Goal: Task Accomplishment & Management: Complete application form

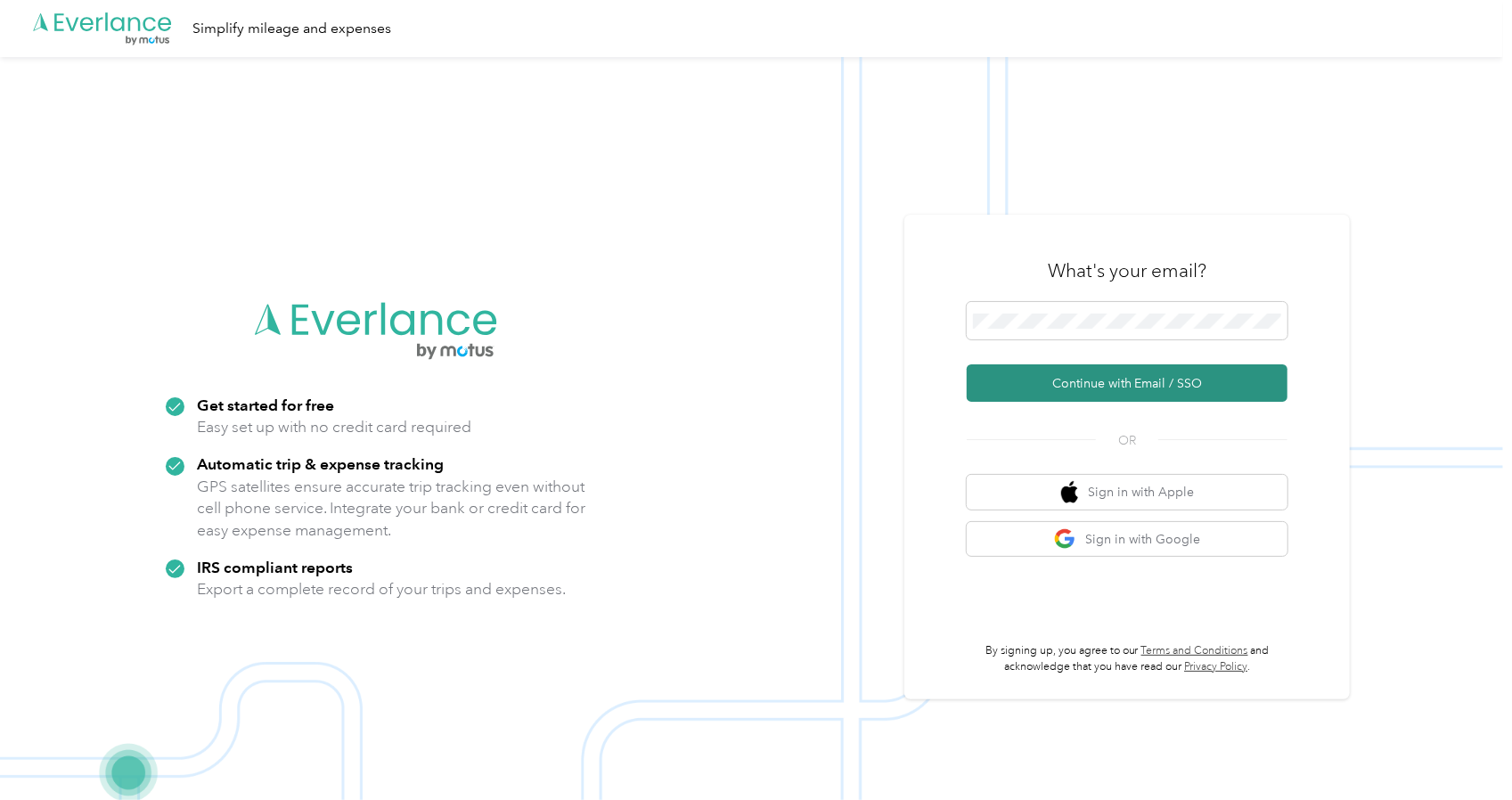
click at [1089, 372] on button "Continue with Email / SSO" at bounding box center [1127, 383] width 321 height 38
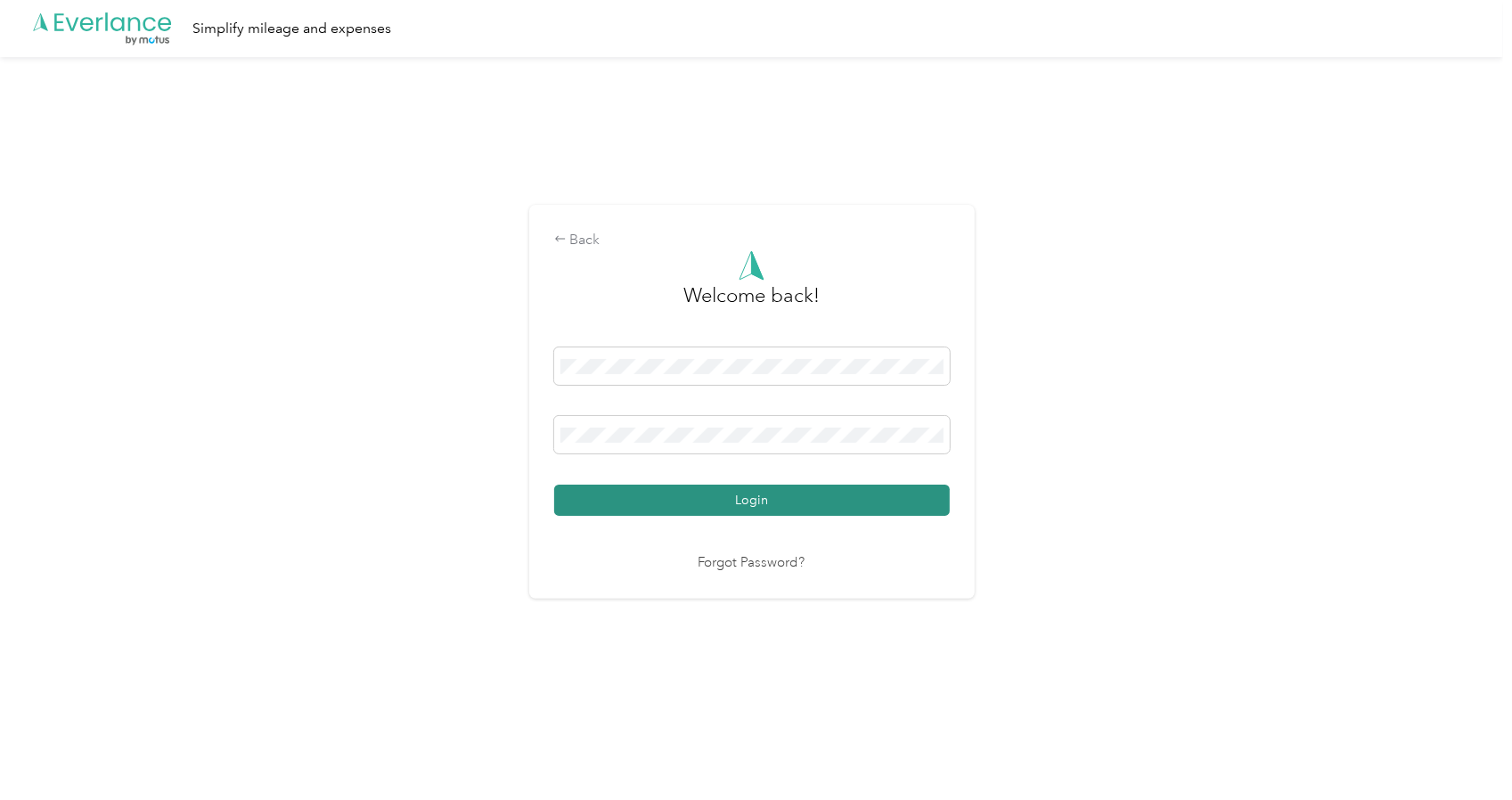
click at [692, 501] on button "Login" at bounding box center [753, 500] width 396 height 31
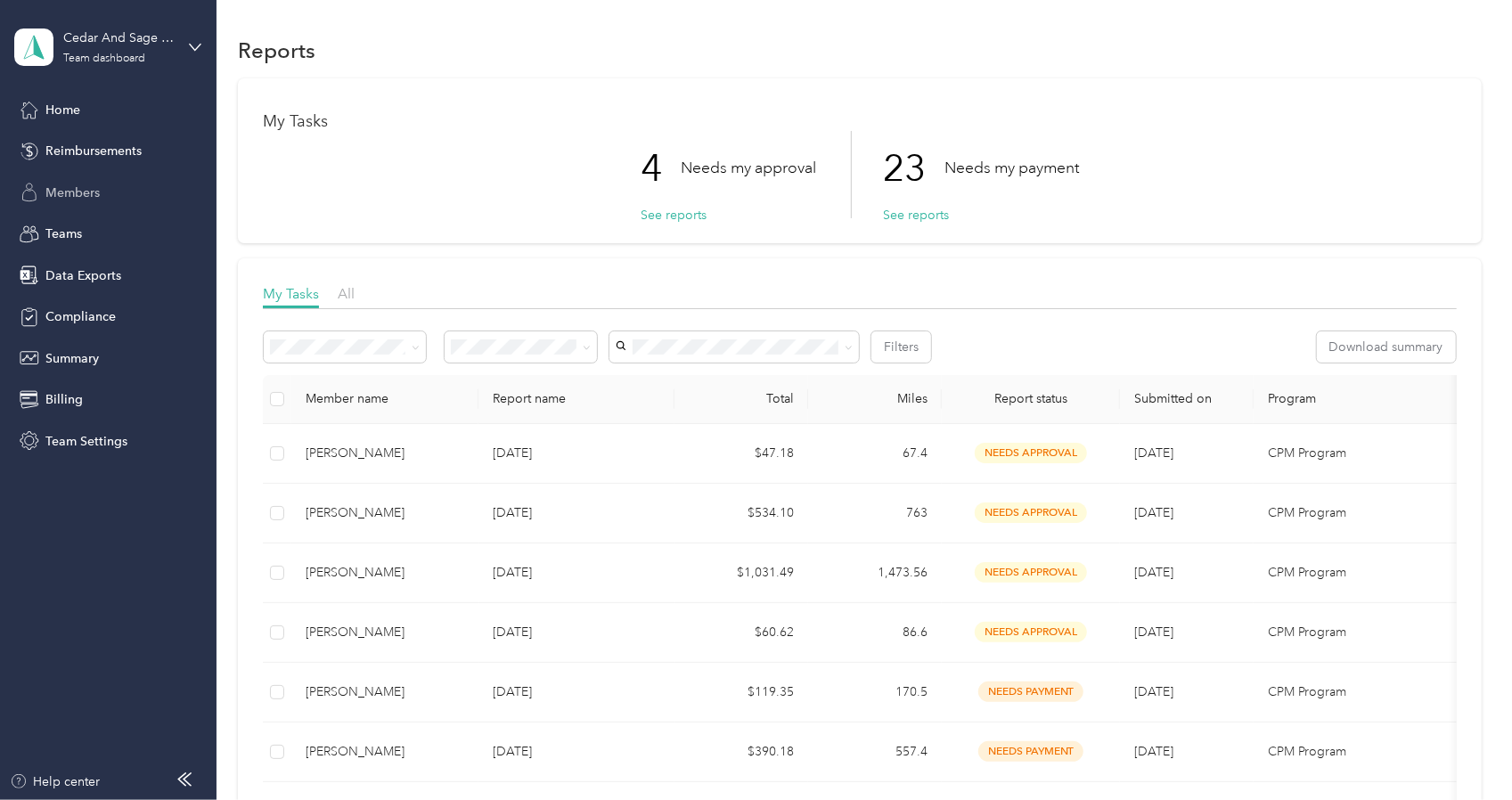
click at [84, 195] on span "Members" at bounding box center [72, 192] width 54 height 18
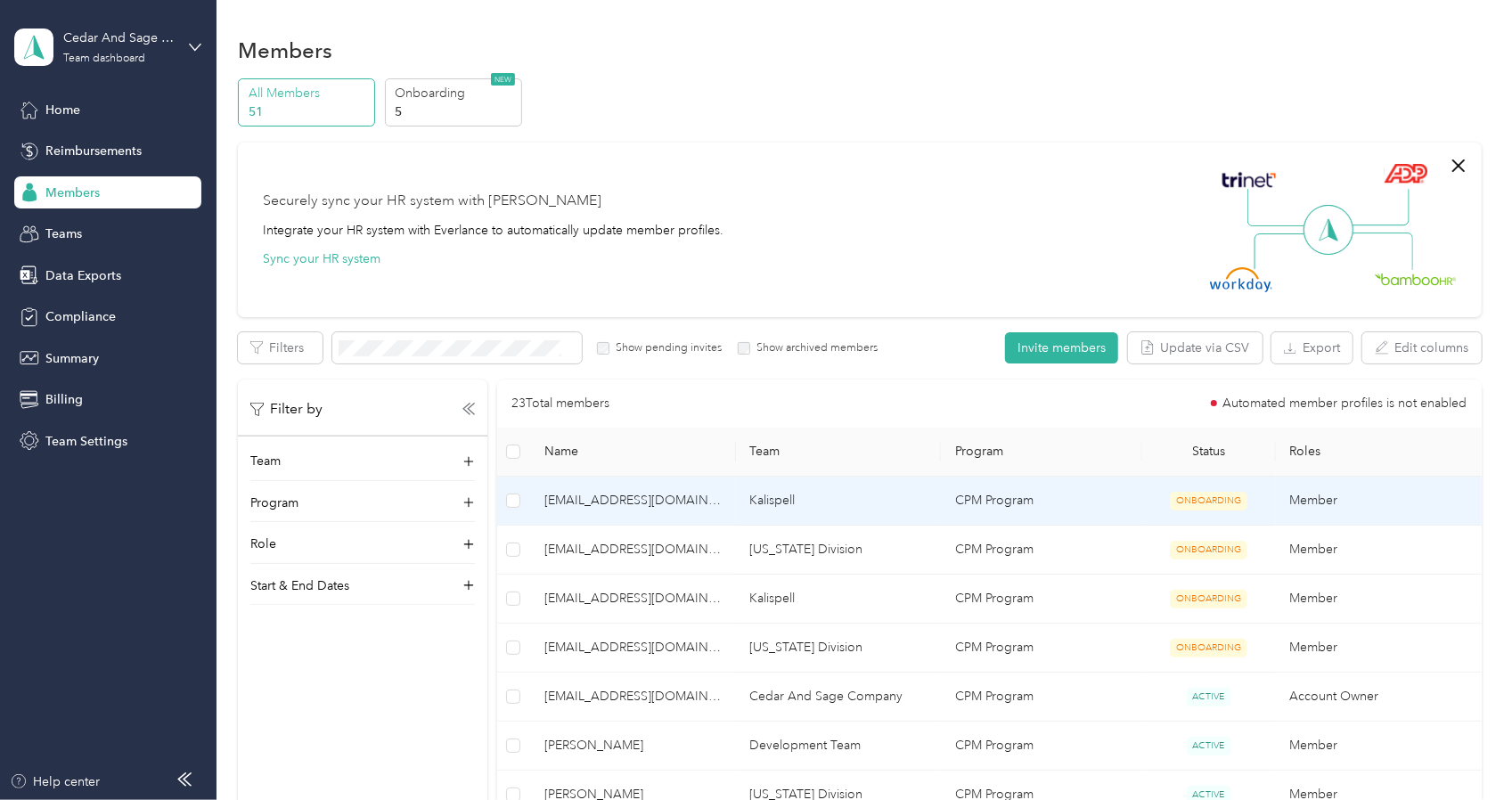
click at [658, 507] on span "[EMAIL_ADDRESS][DOMAIN_NAME]" at bounding box center [634, 500] width 178 height 19
click at [669, 510] on td "[EMAIL_ADDRESS][DOMAIN_NAME]" at bounding box center [633, 500] width 206 height 49
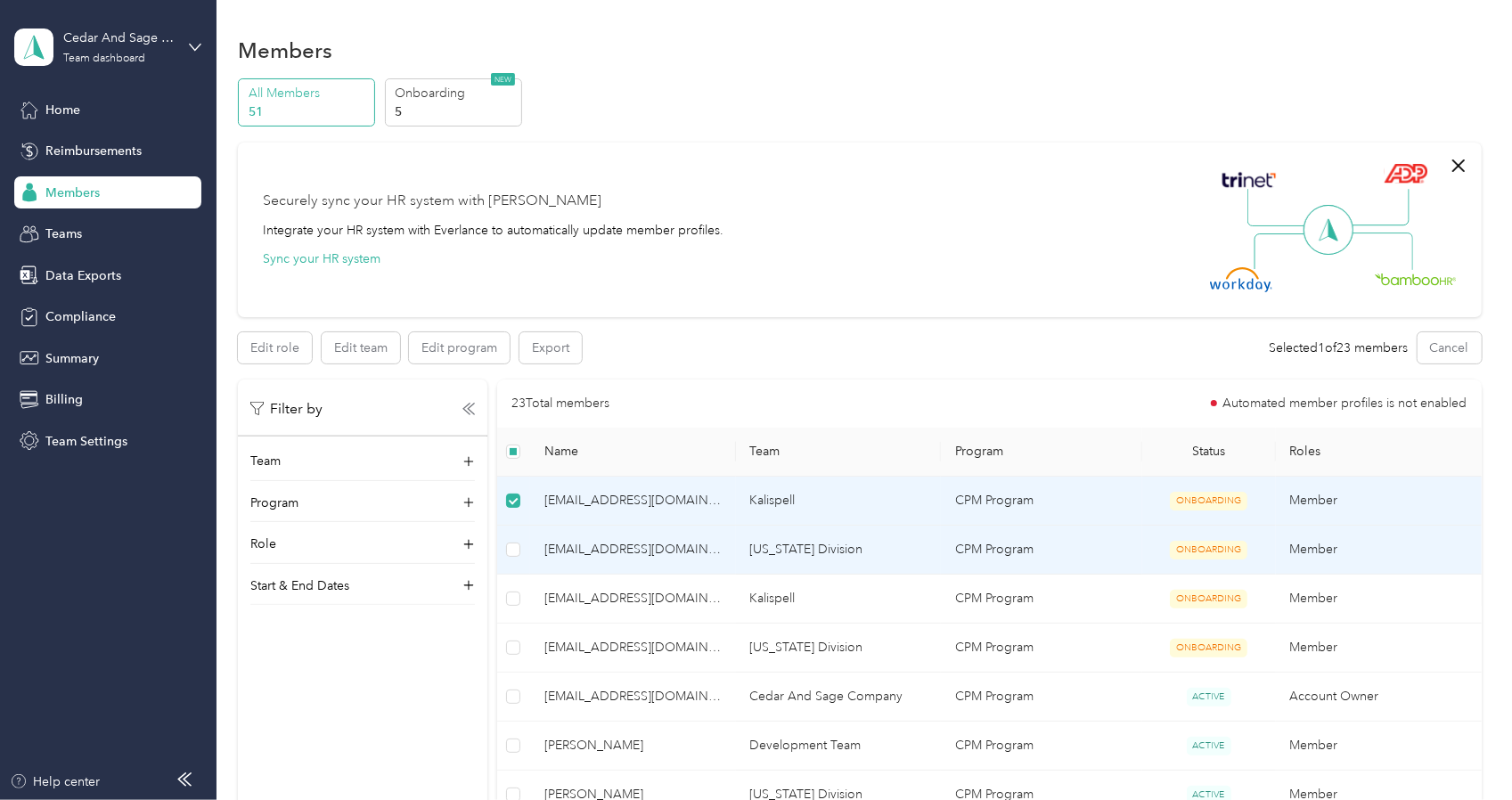
scroll to position [86, 0]
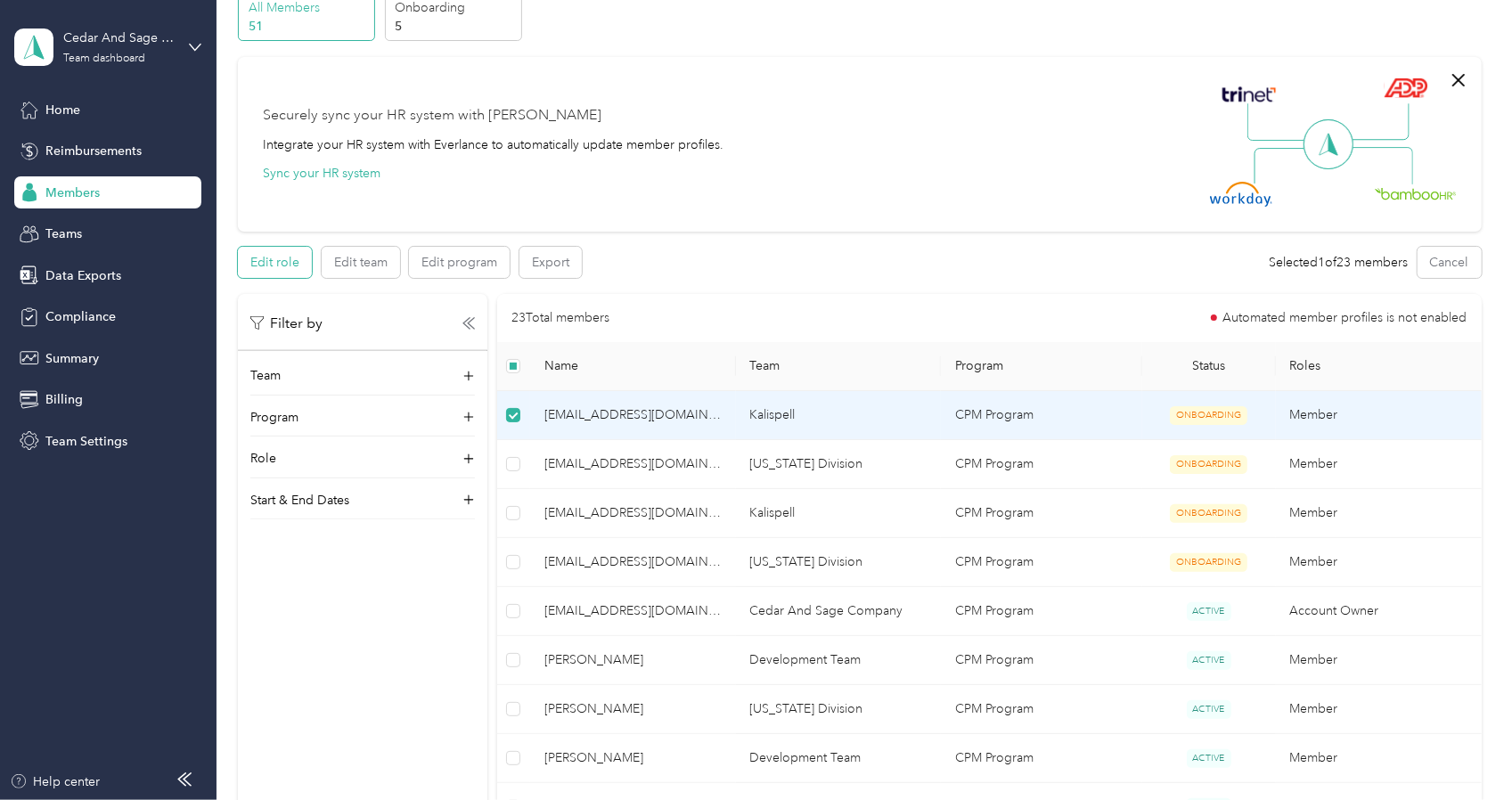
click at [269, 259] on button "Edit role" at bounding box center [274, 262] width 74 height 31
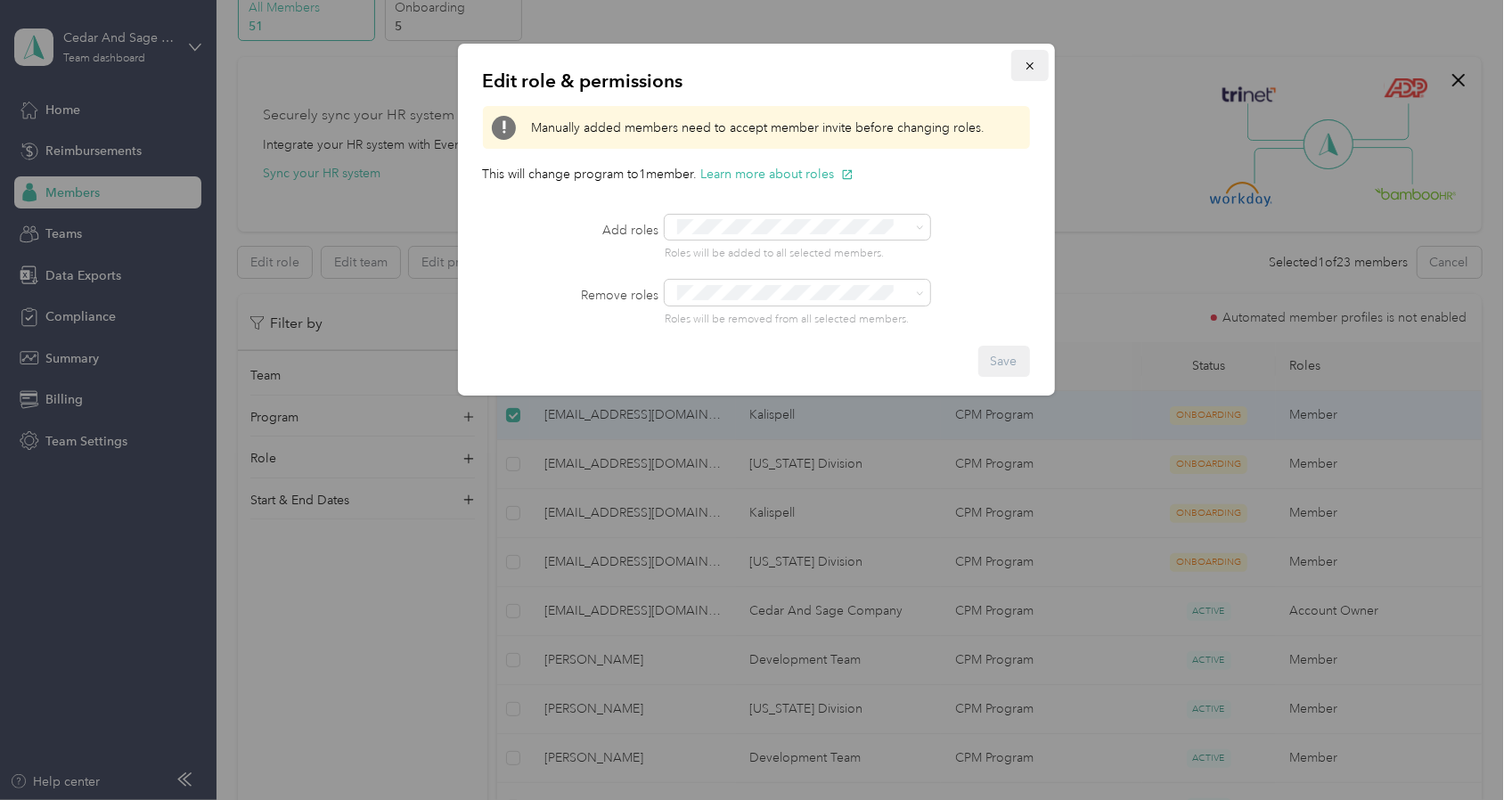
click at [1034, 63] on icon "button" at bounding box center [1030, 66] width 13 height 13
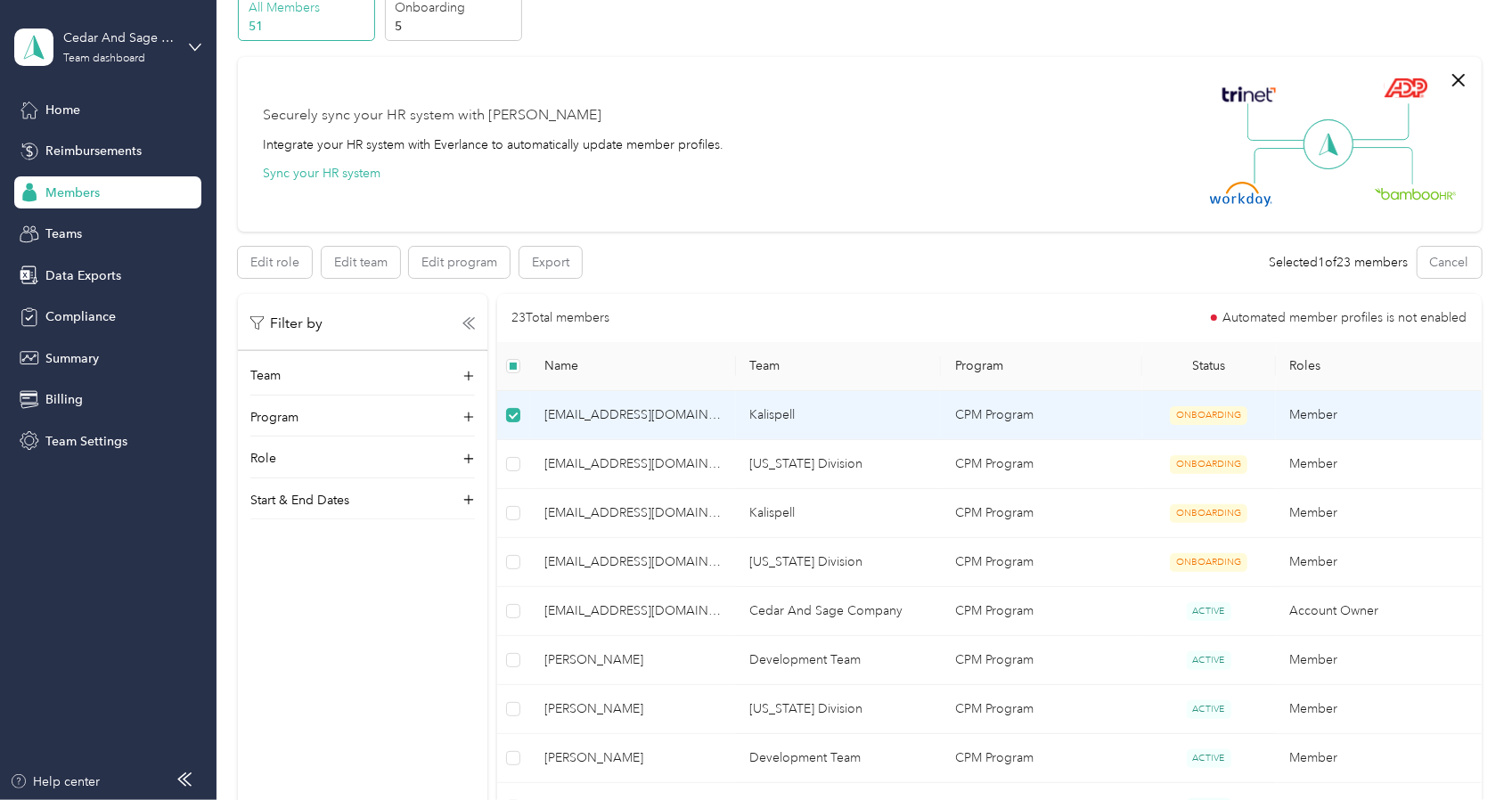
click at [775, 418] on td "Kalispell" at bounding box center [839, 415] width 206 height 49
click at [438, 26] on p "5" at bounding box center [455, 26] width 121 height 18
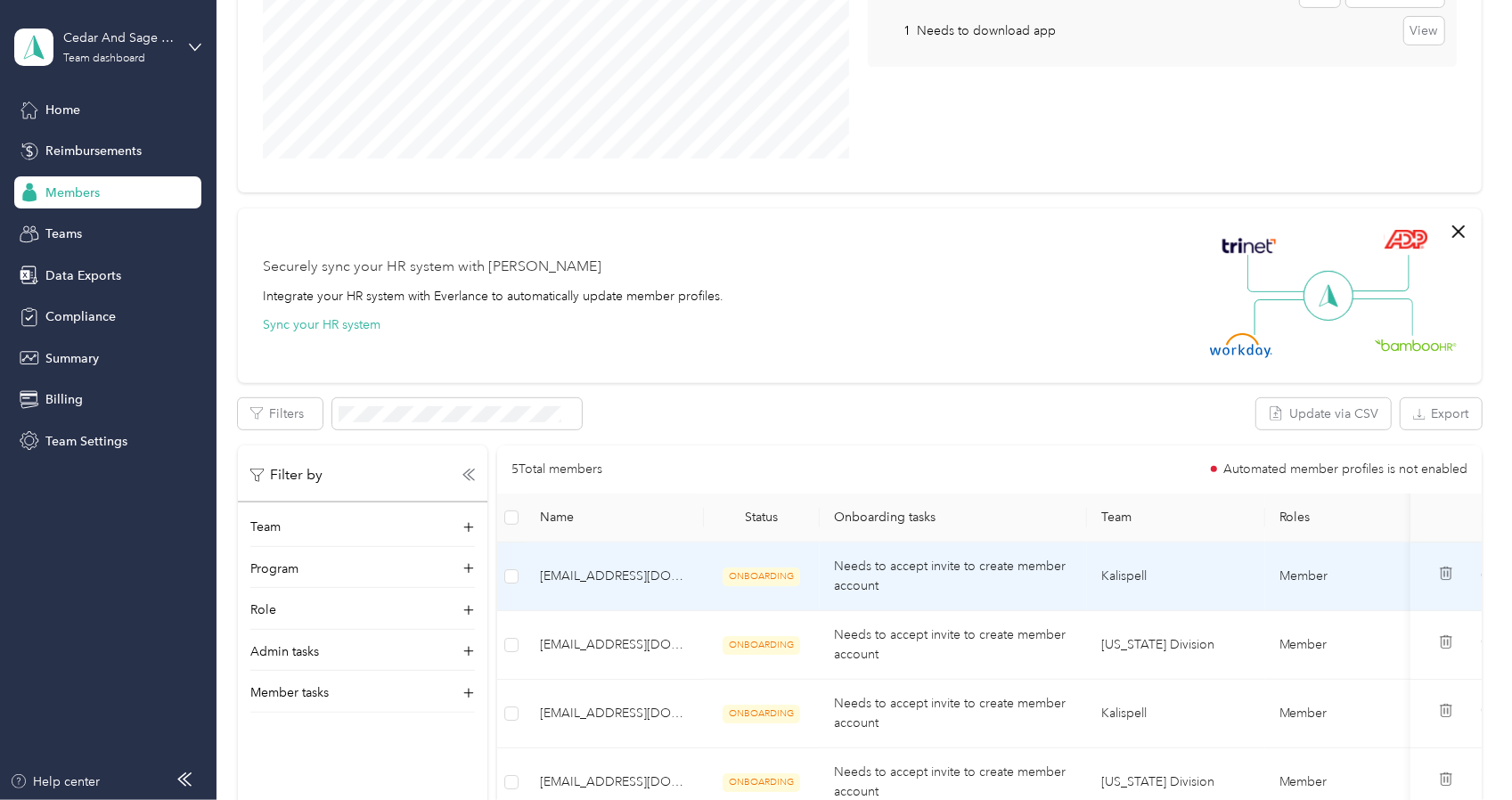
scroll to position [502, 0]
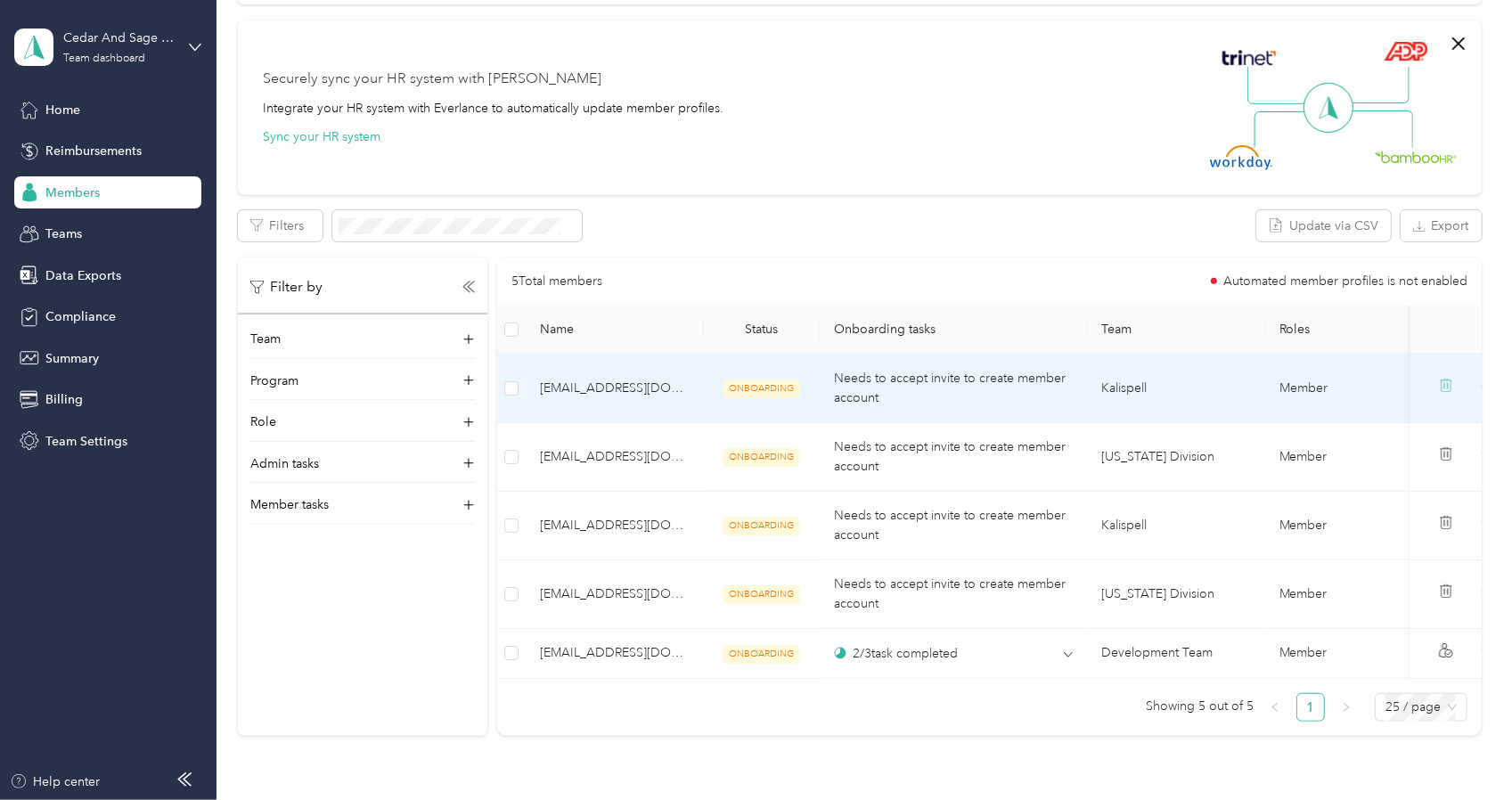
click at [1440, 386] on icon at bounding box center [1446, 385] width 14 height 14
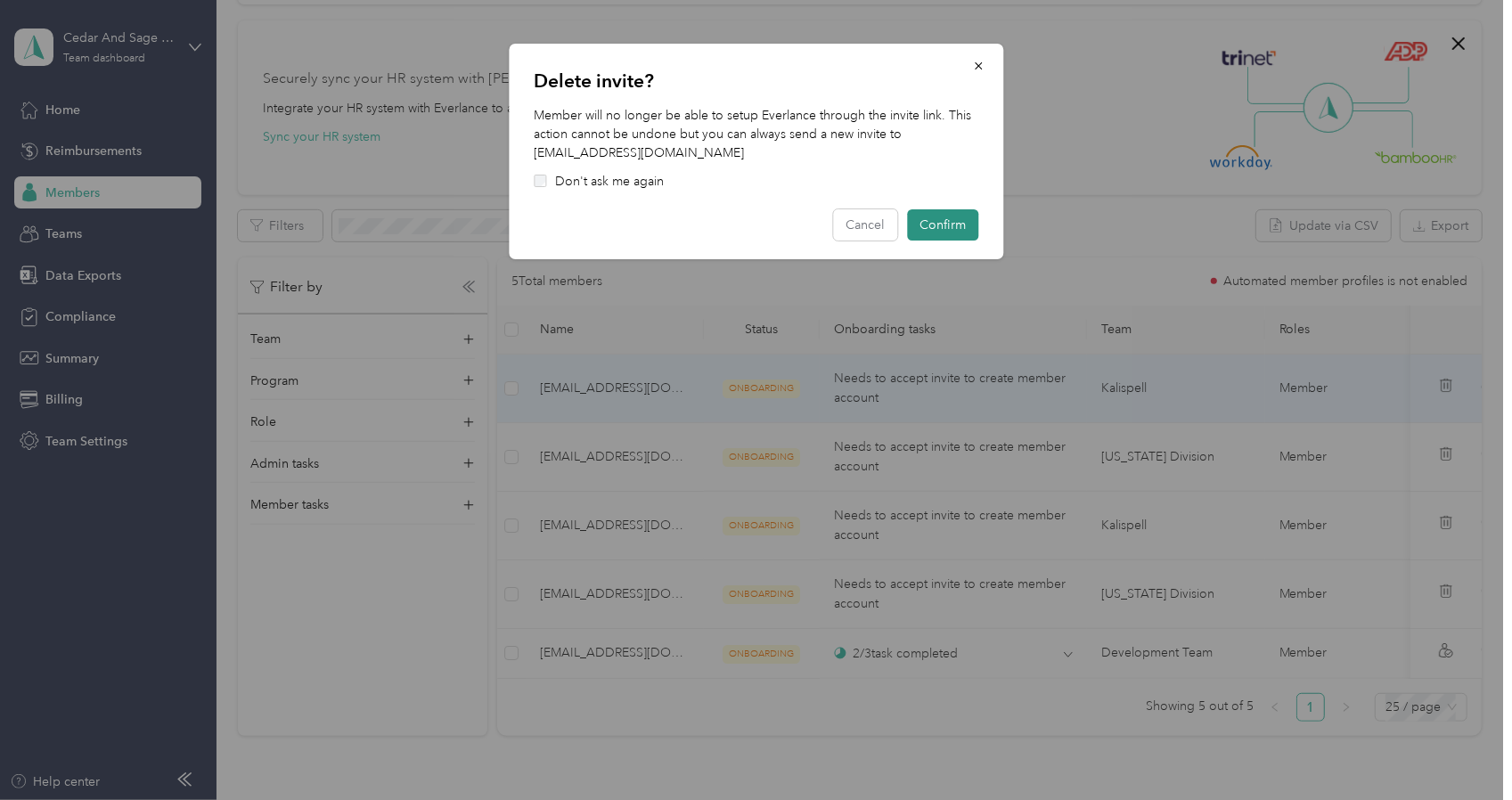
click at [952, 216] on button "Confirm" at bounding box center [943, 225] width 71 height 31
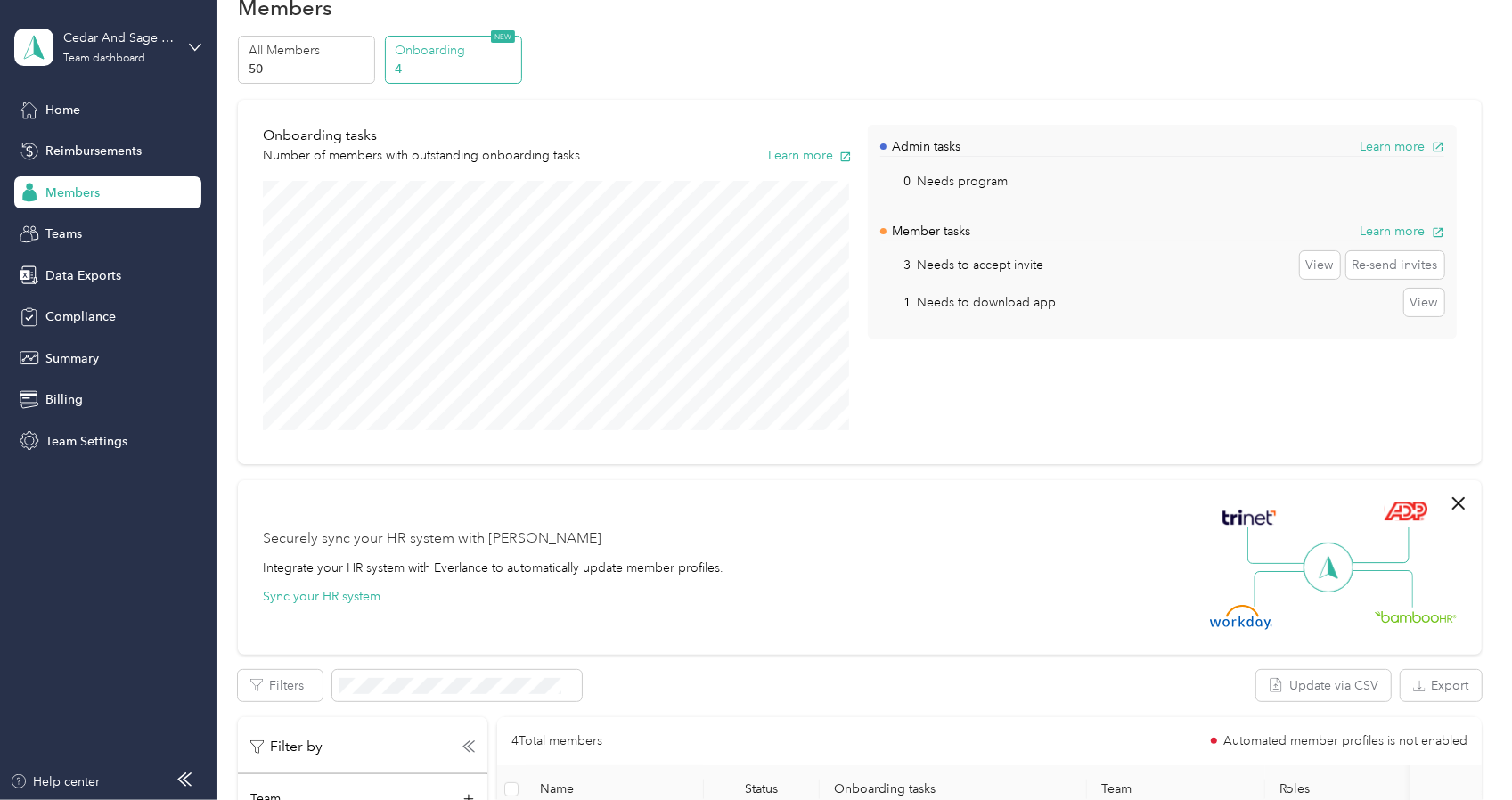
scroll to position [18, 0]
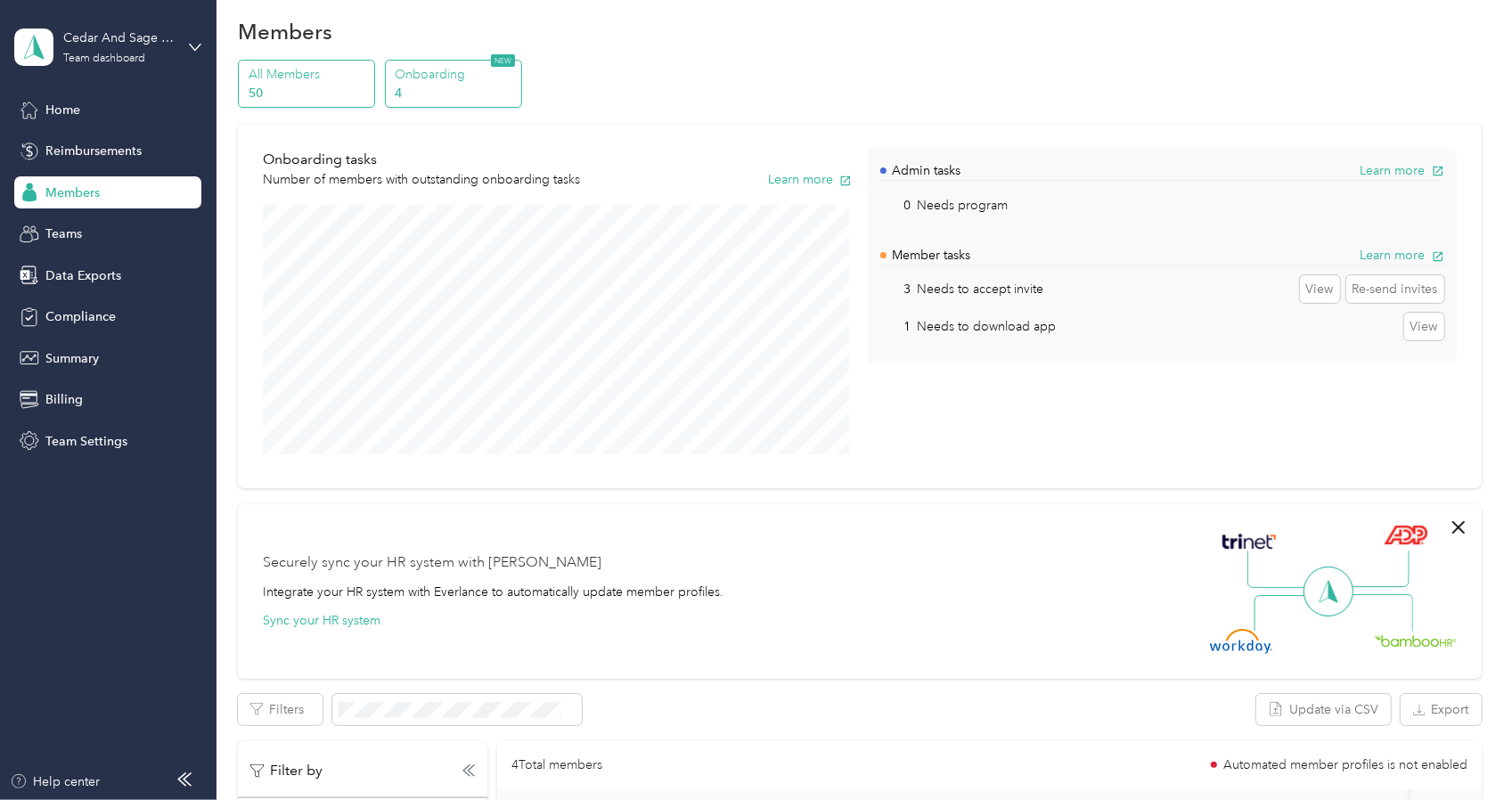
click at [291, 104] on div "All Members 50" at bounding box center [306, 84] width 137 height 49
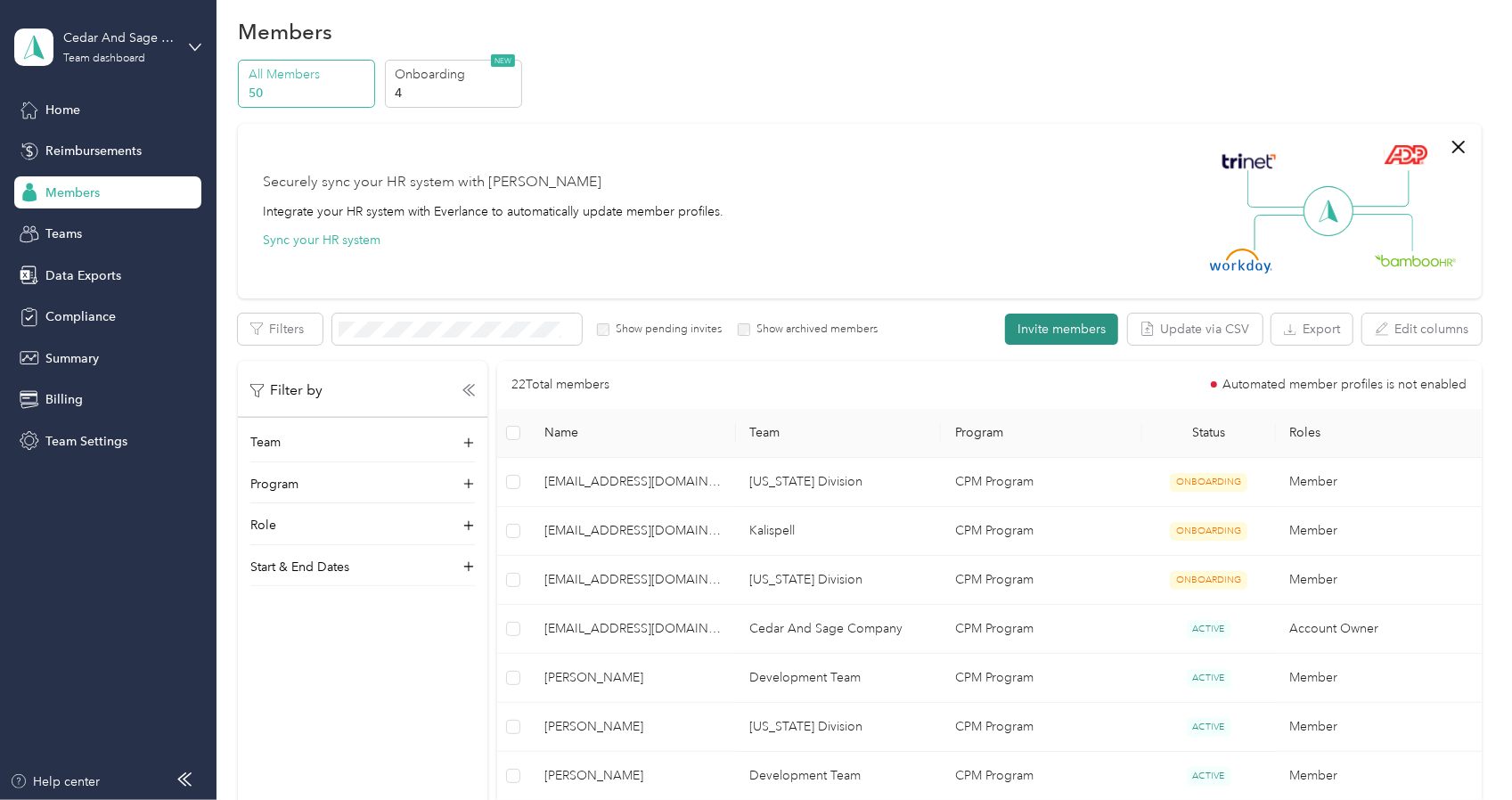
click at [1087, 329] on button "Invite members" at bounding box center [1061, 329] width 113 height 31
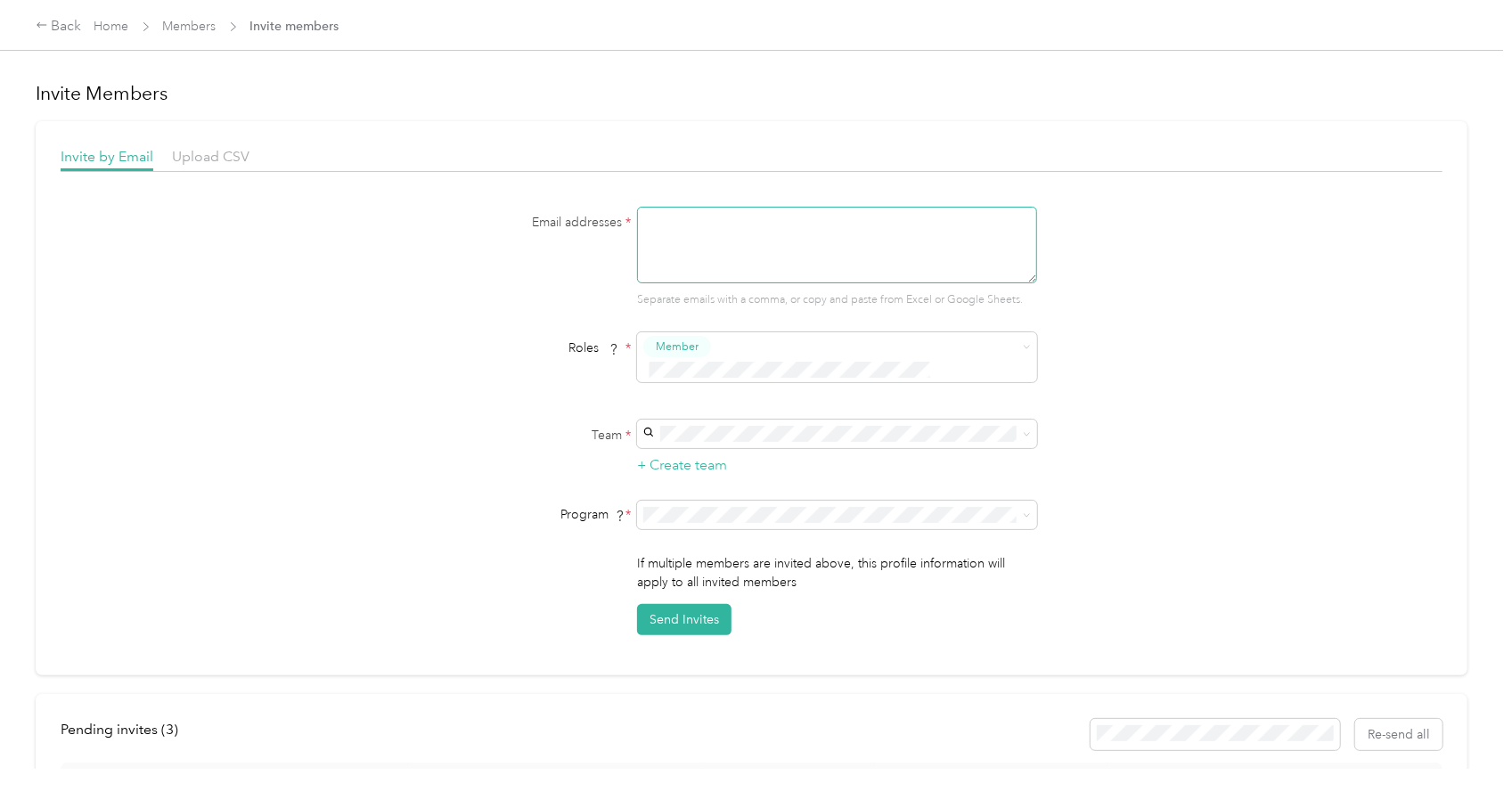
click at [679, 224] on textarea at bounding box center [837, 244] width 400 height 76
paste textarea "[EMAIL_ADDRESS][DOMAIN_NAME]"
click at [740, 430] on li "Kalispell [PERSON_NAME]" at bounding box center [836, 452] width 400 height 53
click at [671, 606] on button "Send Invites" at bounding box center [684, 619] width 95 height 31
click at [658, 604] on button "Send Invites" at bounding box center [684, 619] width 95 height 31
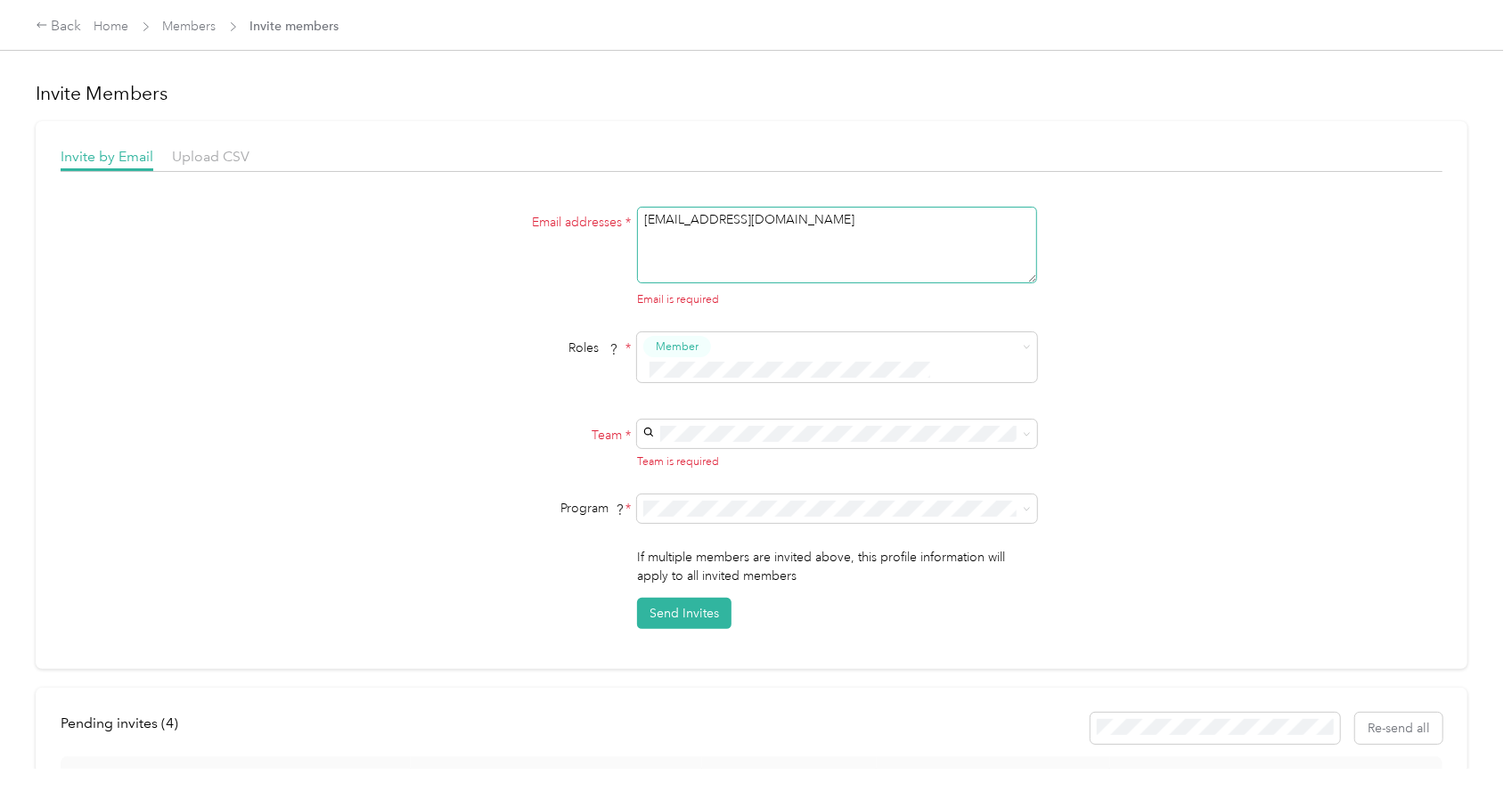
click at [728, 246] on textarea "[EMAIL_ADDRESS][DOMAIN_NAME]" at bounding box center [837, 244] width 400 height 76
click at [933, 212] on textarea "[EMAIL_ADDRESS][DOMAIN_NAME]" at bounding box center [837, 244] width 400 height 76
click at [688, 422] on span at bounding box center [837, 434] width 400 height 29
click at [700, 443] on div "Kalispell [PERSON_NAME]" at bounding box center [836, 451] width 375 height 41
click at [719, 604] on button "Send Invites" at bounding box center [684, 619] width 95 height 31
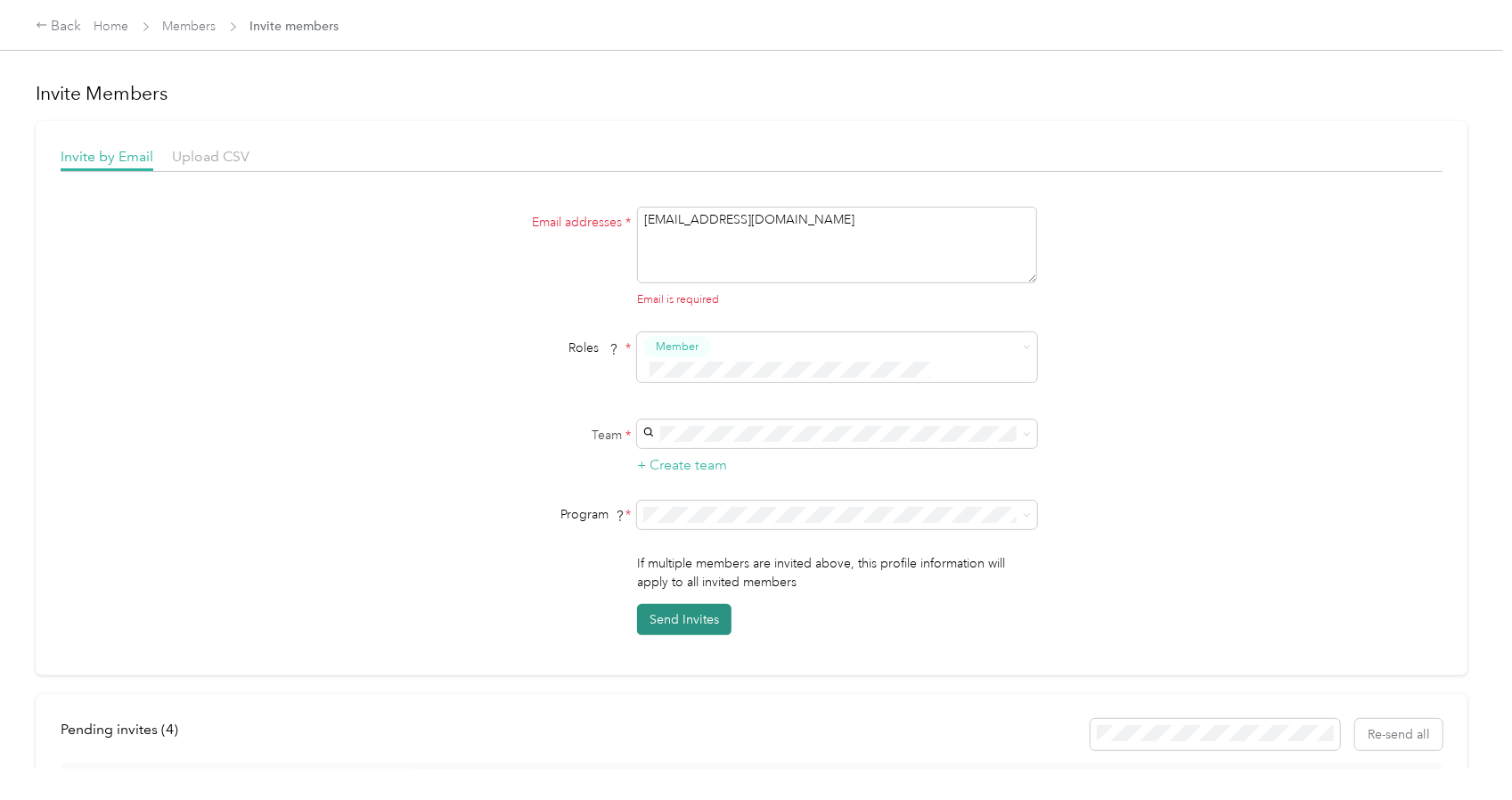
click at [716, 604] on button "Send Invites" at bounding box center [684, 619] width 95 height 31
click at [735, 261] on textarea "[EMAIL_ADDRESS][DOMAIN_NAME]" at bounding box center [837, 244] width 400 height 76
click at [895, 224] on textarea "[EMAIL_ADDRESS][DOMAIN_NAME]" at bounding box center [837, 244] width 400 height 76
click at [684, 604] on button "Send Invites" at bounding box center [684, 619] width 95 height 31
click at [881, 233] on textarea "[EMAIL_ADDRESS][DOMAIN_NAME]," at bounding box center [837, 244] width 400 height 76
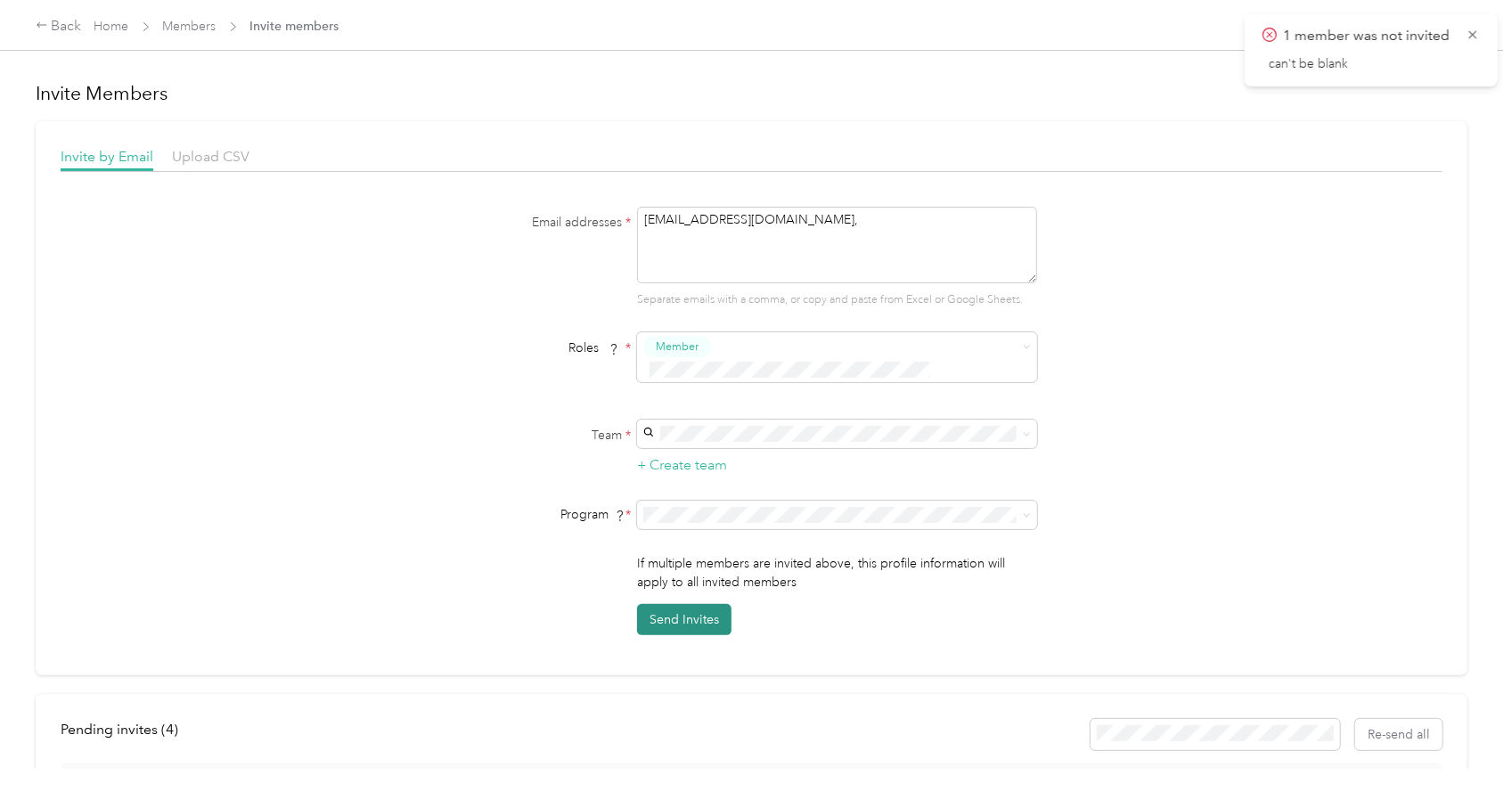
type textarea "[EMAIL_ADDRESS][DOMAIN_NAME],"
click at [698, 604] on button "Send Invites" at bounding box center [684, 619] width 95 height 31
click at [698, 448] on div "Kalispell [PERSON_NAME]" at bounding box center [836, 452] width 375 height 41
click at [695, 604] on button "Send Invites" at bounding box center [684, 619] width 95 height 31
click at [185, 37] on div "Back Home Members Invite members" at bounding box center [187, 27] width 304 height 21
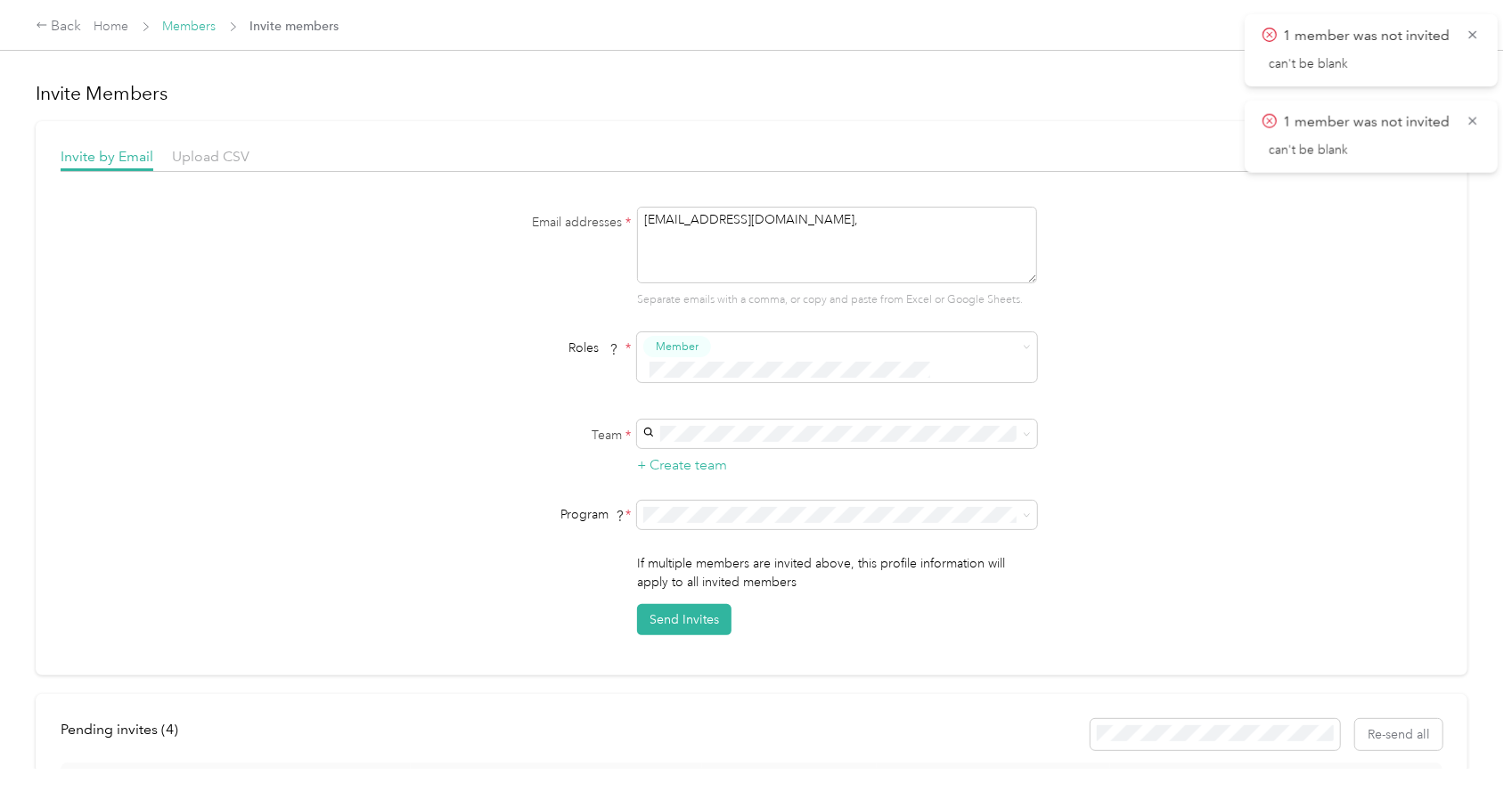
click at [184, 24] on link "Members" at bounding box center [189, 26] width 53 height 15
